Goal: Check status: Check status

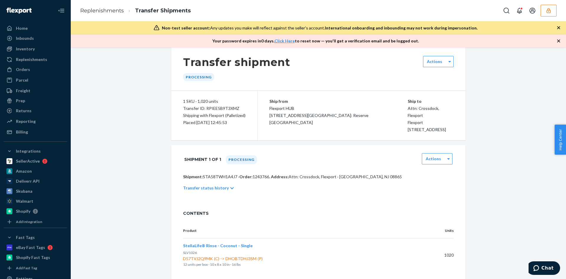
scroll to position [8, 0]
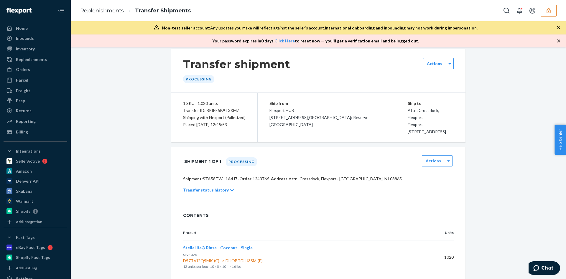
click at [219, 188] on p "Transfer status history" at bounding box center [206, 190] width 46 height 6
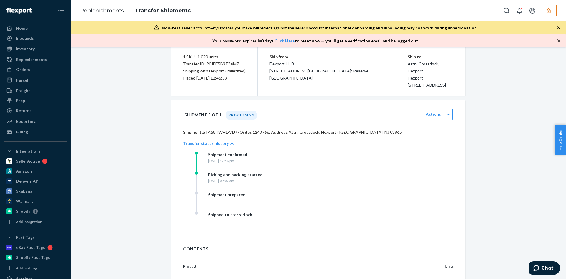
scroll to position [104, 0]
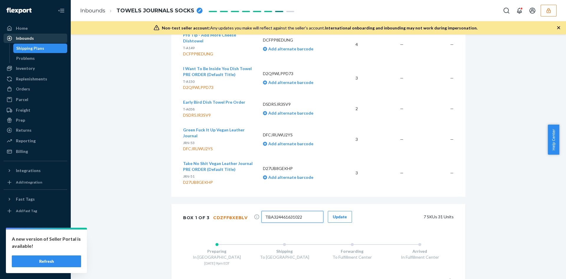
scroll to position [1106, 0]
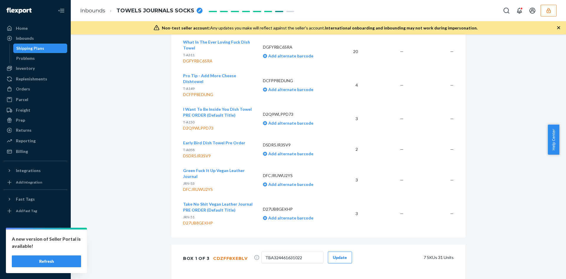
click at [34, 35] on div "Inbounds" at bounding box center [35, 38] width 63 height 8
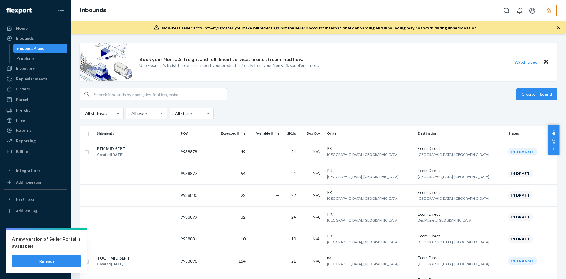
click at [136, 97] on input "text" at bounding box center [160, 94] width 133 height 12
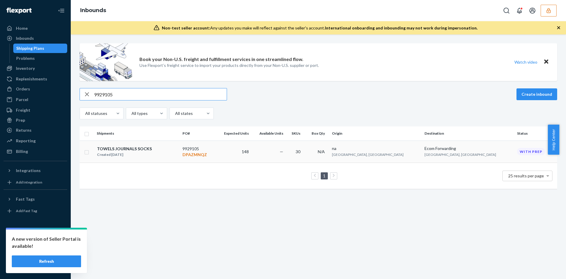
type input "9929105"
click at [167, 154] on div "TOWELS JOURNALS SOCKS Created Sep 8, 2025" at bounding box center [137, 152] width 81 height 12
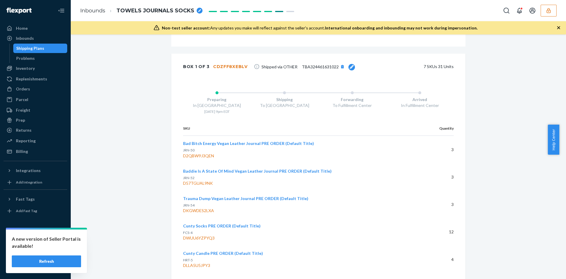
scroll to position [1283, 0]
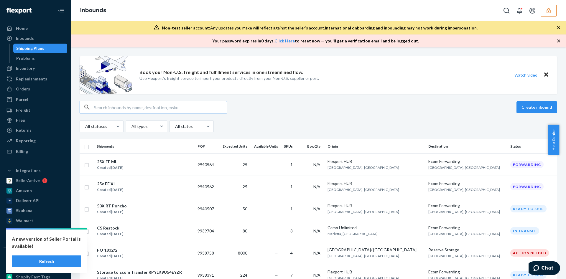
click at [550, 8] on icon "button" at bounding box center [549, 10] width 4 height 5
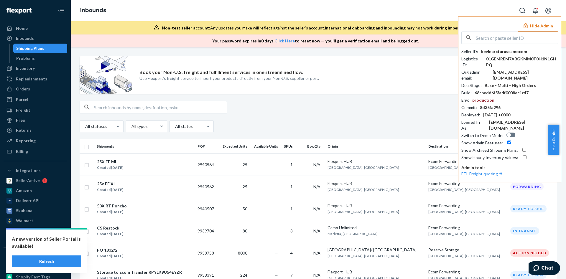
click at [550, 8] on icon "Open account menu" at bounding box center [549, 11] width 6 height 6
click at [247, 13] on div "Inbounds Settings Log out Hide Admin Seller ID : kevinarcturuscamocom Logistics…" at bounding box center [319, 10] width 496 height 21
click at [515, 33] on input "text" at bounding box center [517, 38] width 82 height 12
paste input "info@themilkbarcollective.com"
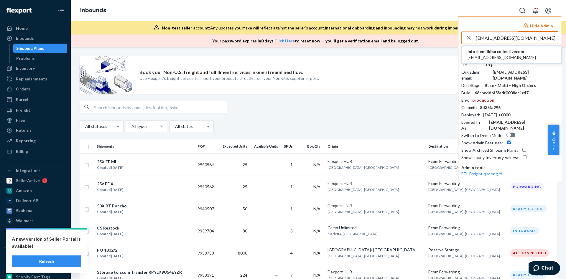
type input "info@themilkbarcollective.com"
click at [490, 67] on div "01GEMREM7ABGKMM0T0H1N1GHPQ" at bounding box center [522, 62] width 72 height 12
click at [497, 55] on span "info@themilkbarcollective.com" at bounding box center [502, 58] width 68 height 6
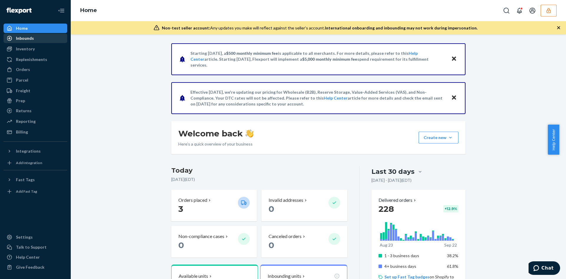
click at [19, 40] on div "Inbounds" at bounding box center [25, 38] width 18 height 6
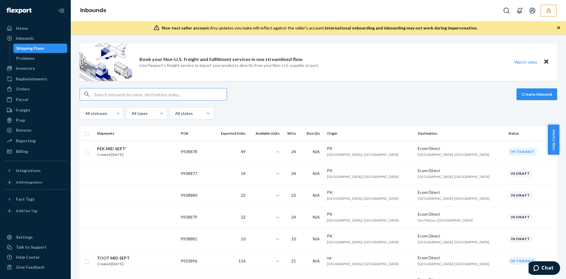
click at [126, 95] on input "text" at bounding box center [160, 94] width 133 height 12
paste input "9933896"
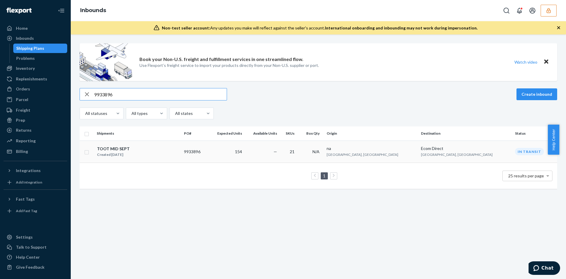
type input "9933896"
click at [174, 157] on div "TOOT MID SEPT Created [DATE]" at bounding box center [138, 152] width 83 height 12
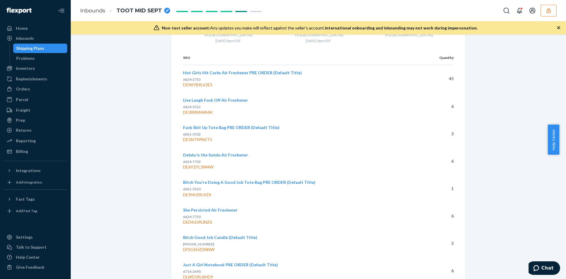
scroll to position [1605, 0]
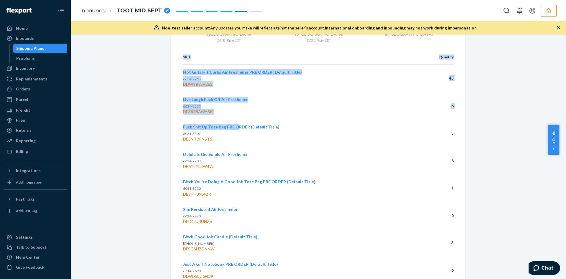
drag, startPoint x: 179, startPoint y: 127, endPoint x: 233, endPoint y: 127, distance: 54.0
click at [233, 127] on div "SKU Quantity Hot Girls Hit Curbs Air Freshener PRE ORDER (Default Title) 6624-2…" at bounding box center [318, 239] width 294 height 379
click at [171, 124] on div "SKU Quantity Hot Girls Hit Curbs Air Freshener PRE ORDER (Default Title) 6624-2…" at bounding box center [318, 239] width 294 height 379
drag, startPoint x: 179, startPoint y: 125, endPoint x: 202, endPoint y: 132, distance: 24.1
click at [202, 132] on div "SKU Quantity Hot Girls Hit Curbs Air Freshener PRE ORDER (Default Title) 6624-2…" at bounding box center [318, 239] width 294 height 379
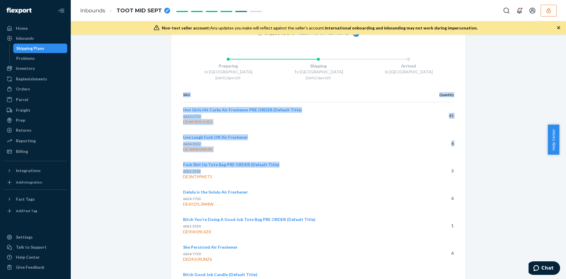
scroll to position [1571, 0]
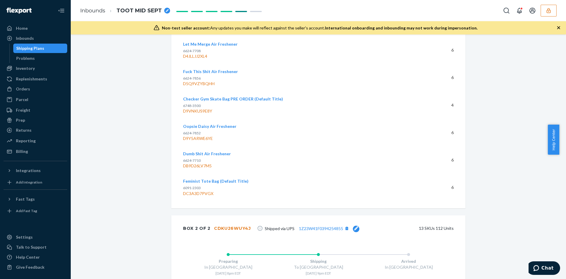
scroll to position [1375, 0]
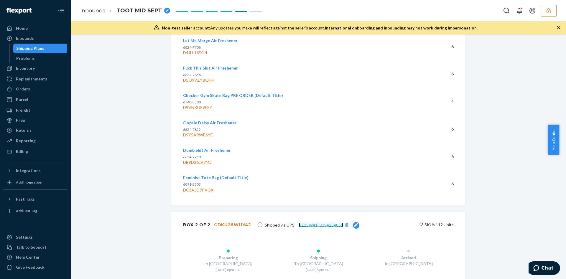
click at [321, 226] on link "1Z23W41F0394254855" at bounding box center [321, 225] width 44 height 5
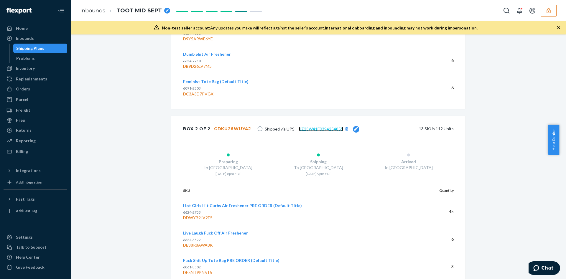
scroll to position [1552, 0]
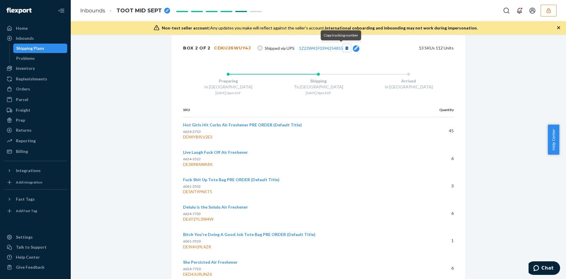
click at [343, 47] on button "[object Object]" at bounding box center [347, 48] width 8 height 8
